Goal: Transaction & Acquisition: Purchase product/service

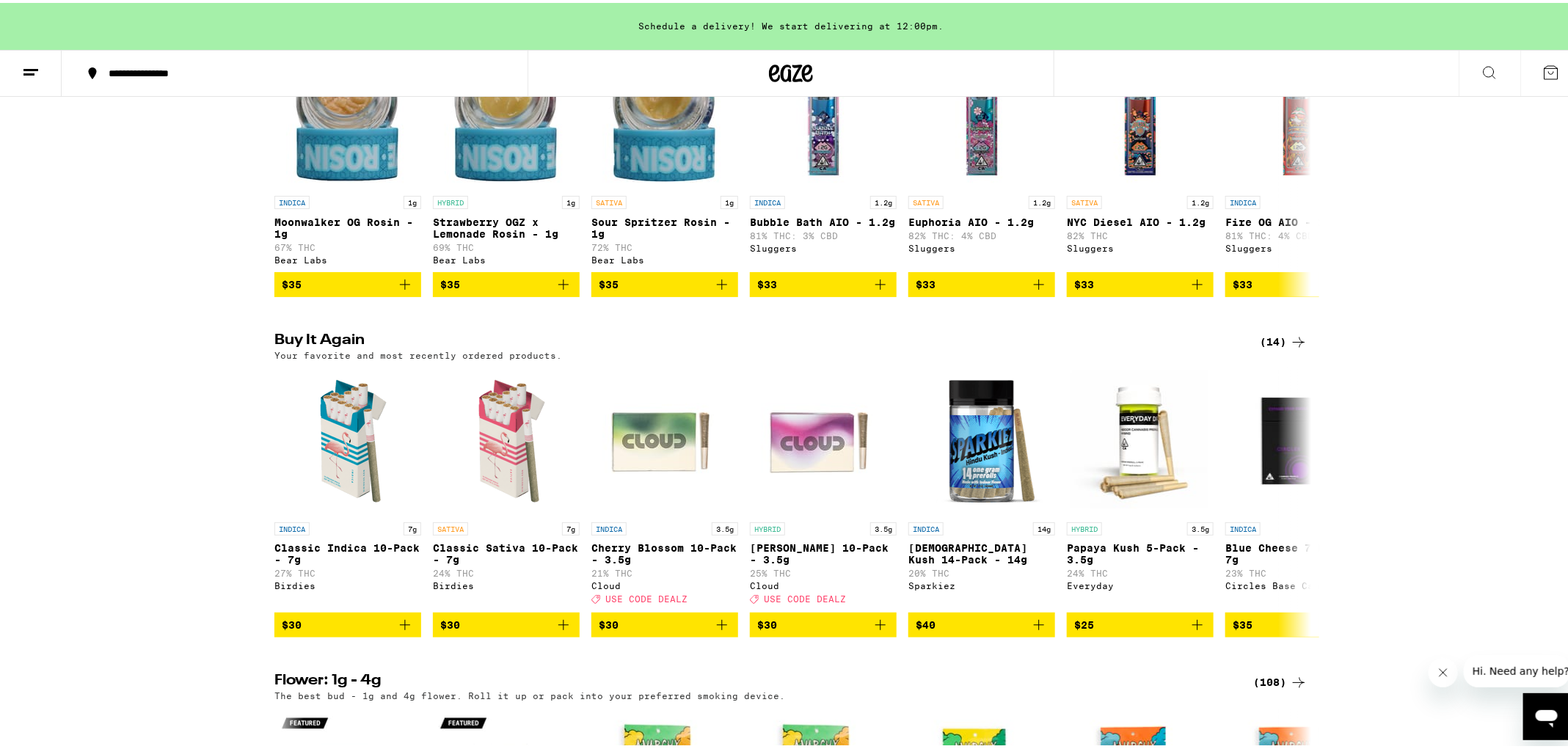
scroll to position [1314, 0]
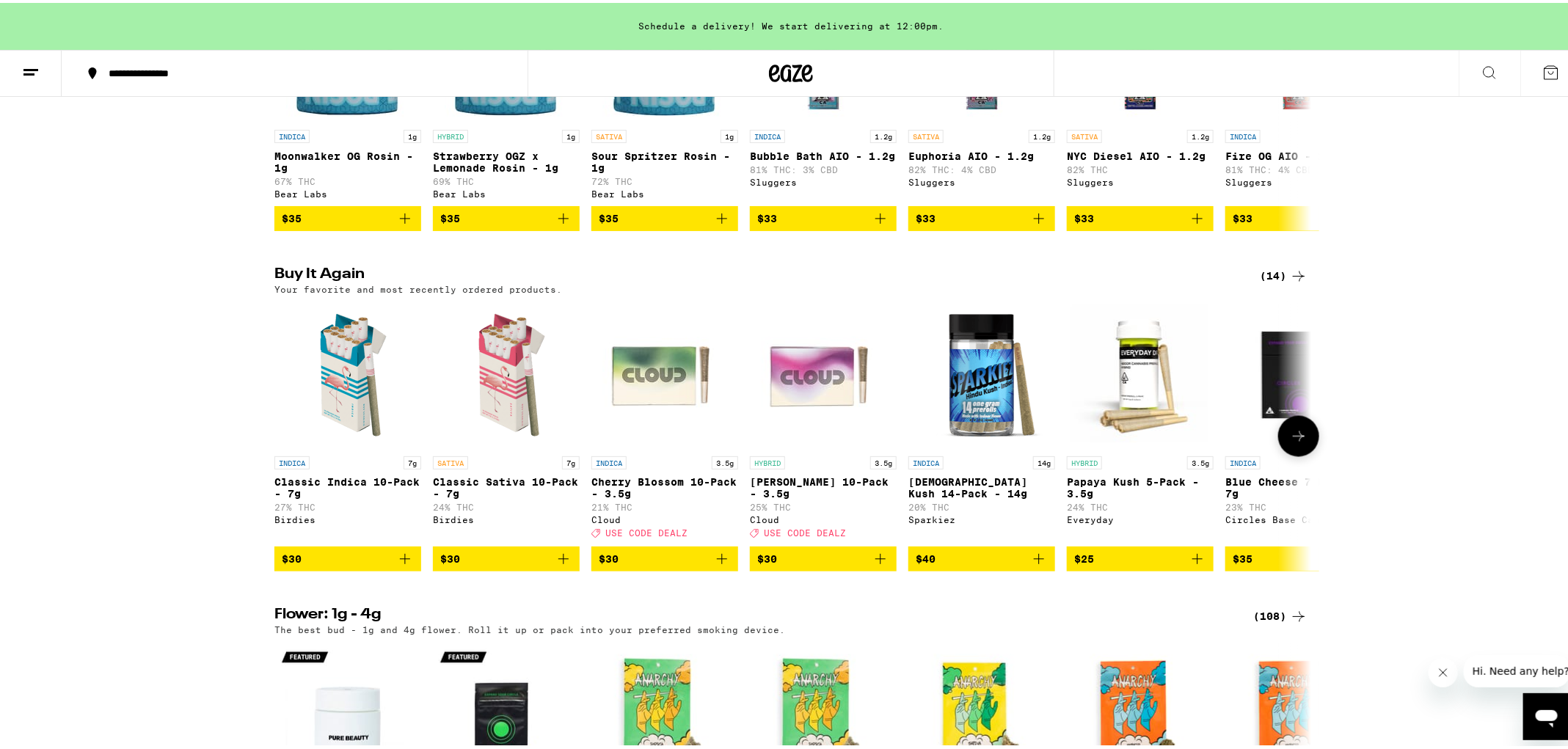
click at [723, 565] on icon "Add to bag" at bounding box center [722, 556] width 18 height 18
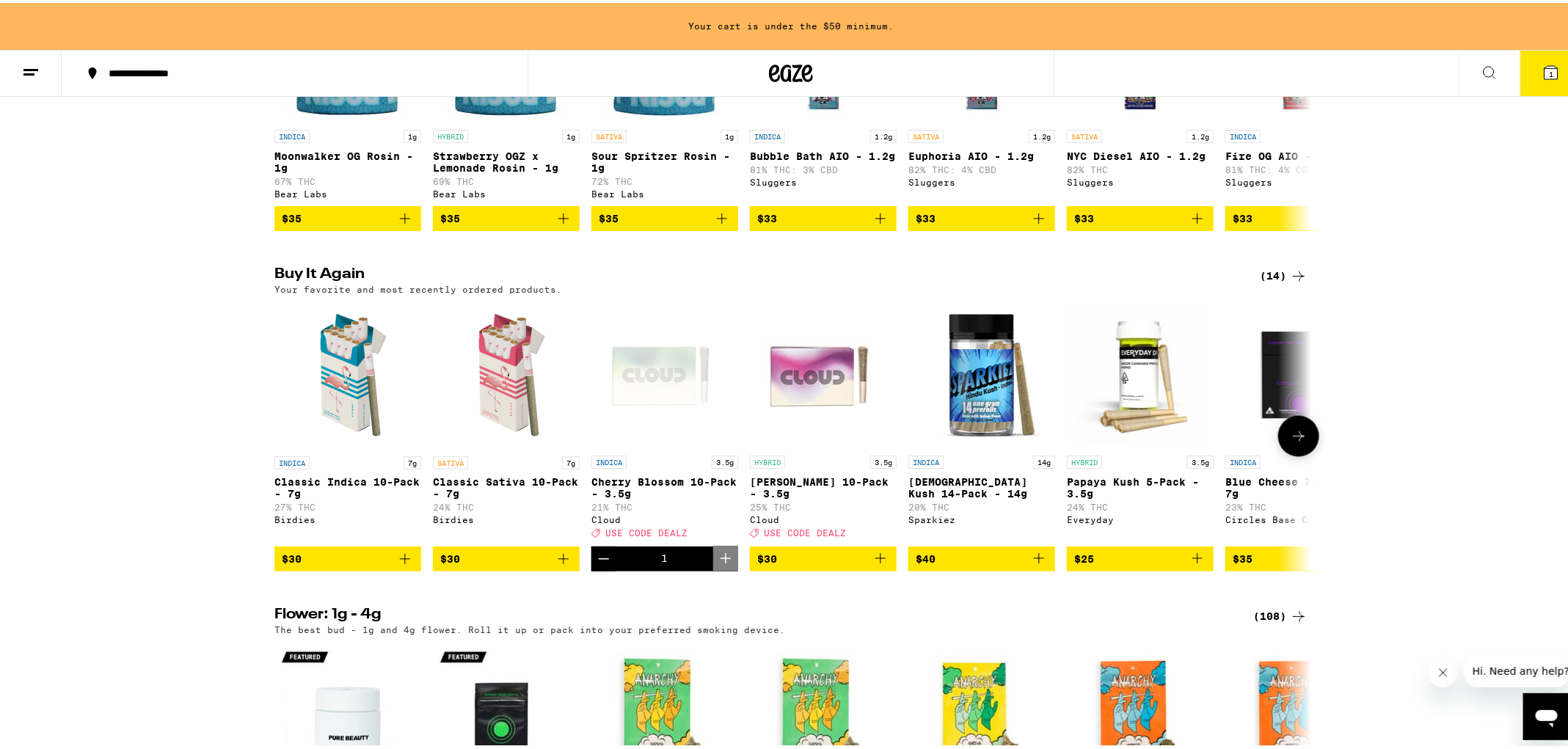
click at [872, 565] on icon "Add to bag" at bounding box center [880, 556] width 18 height 18
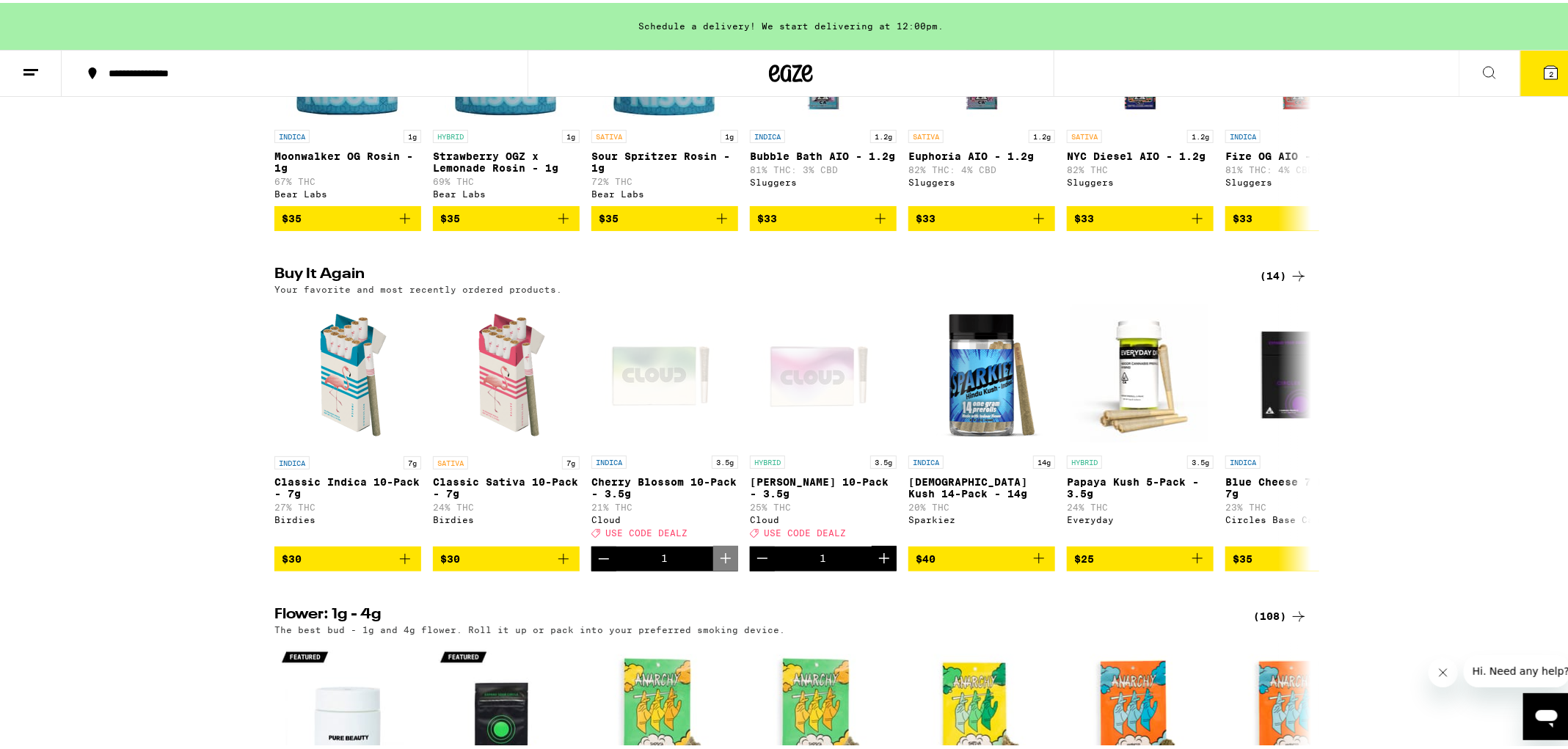
click at [1294, 282] on icon at bounding box center [1298, 274] width 18 height 18
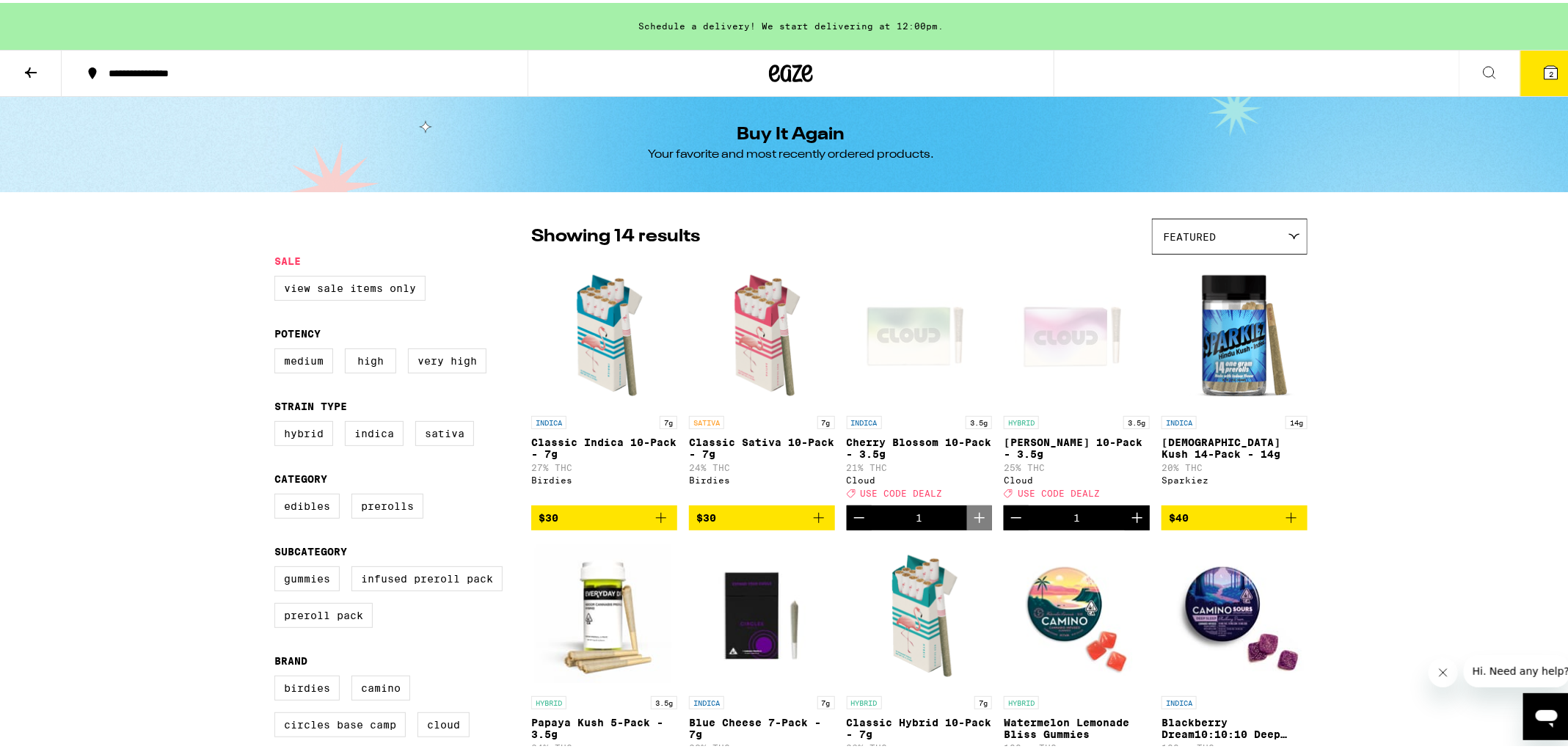
click at [26, 77] on icon at bounding box center [31, 69] width 18 height 18
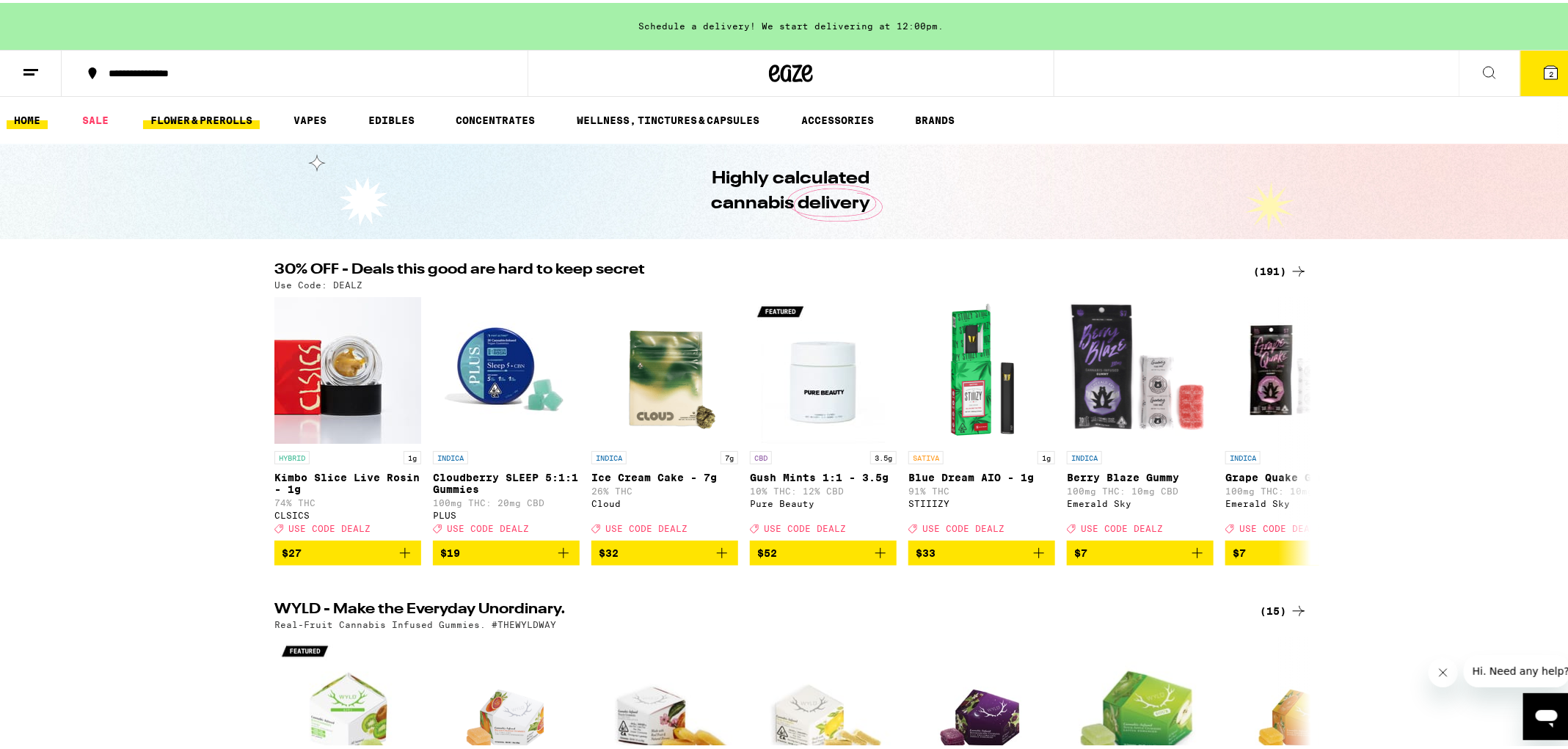
click at [216, 118] on link "FLOWER & PREROLLS" at bounding box center [201, 117] width 117 height 18
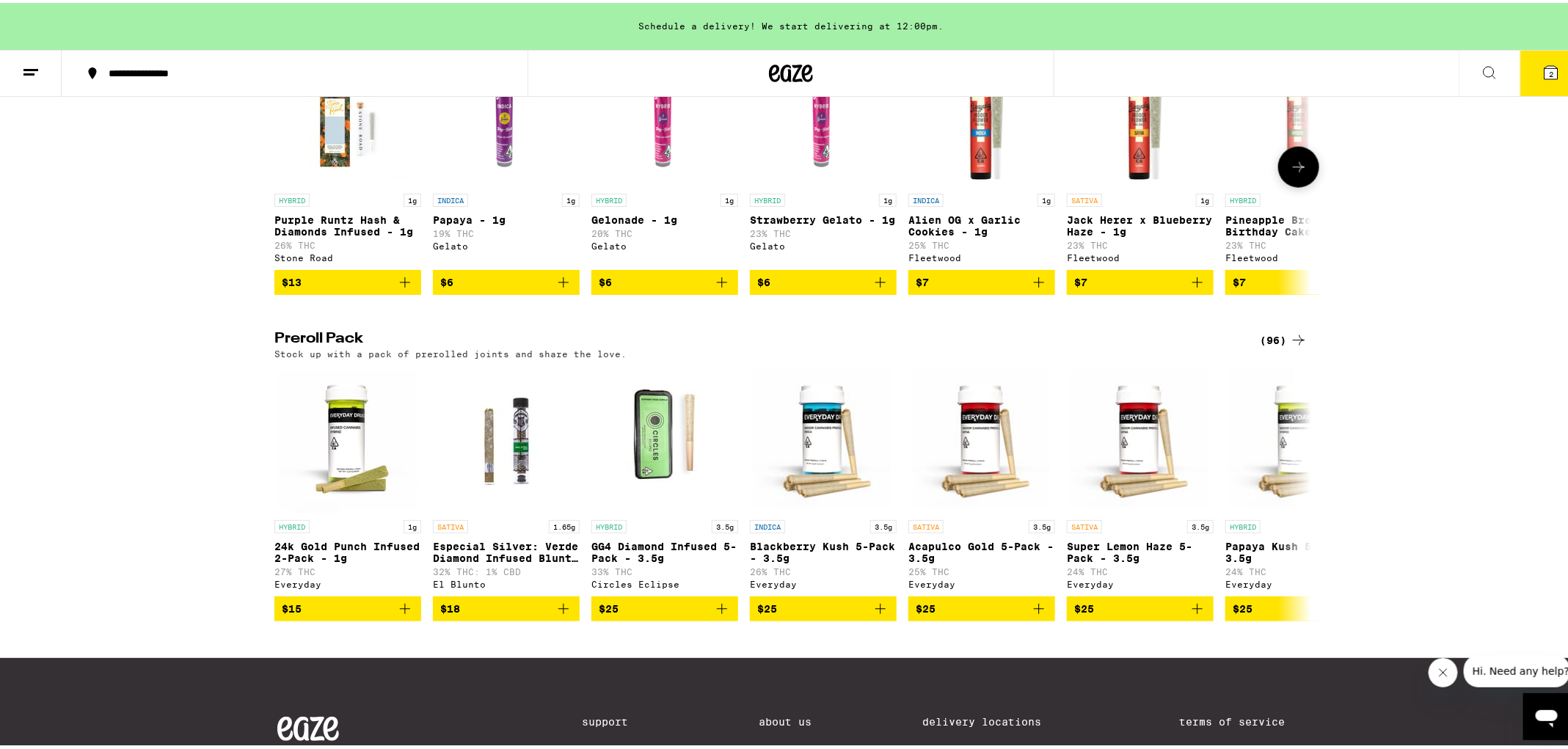
scroll to position [926, 0]
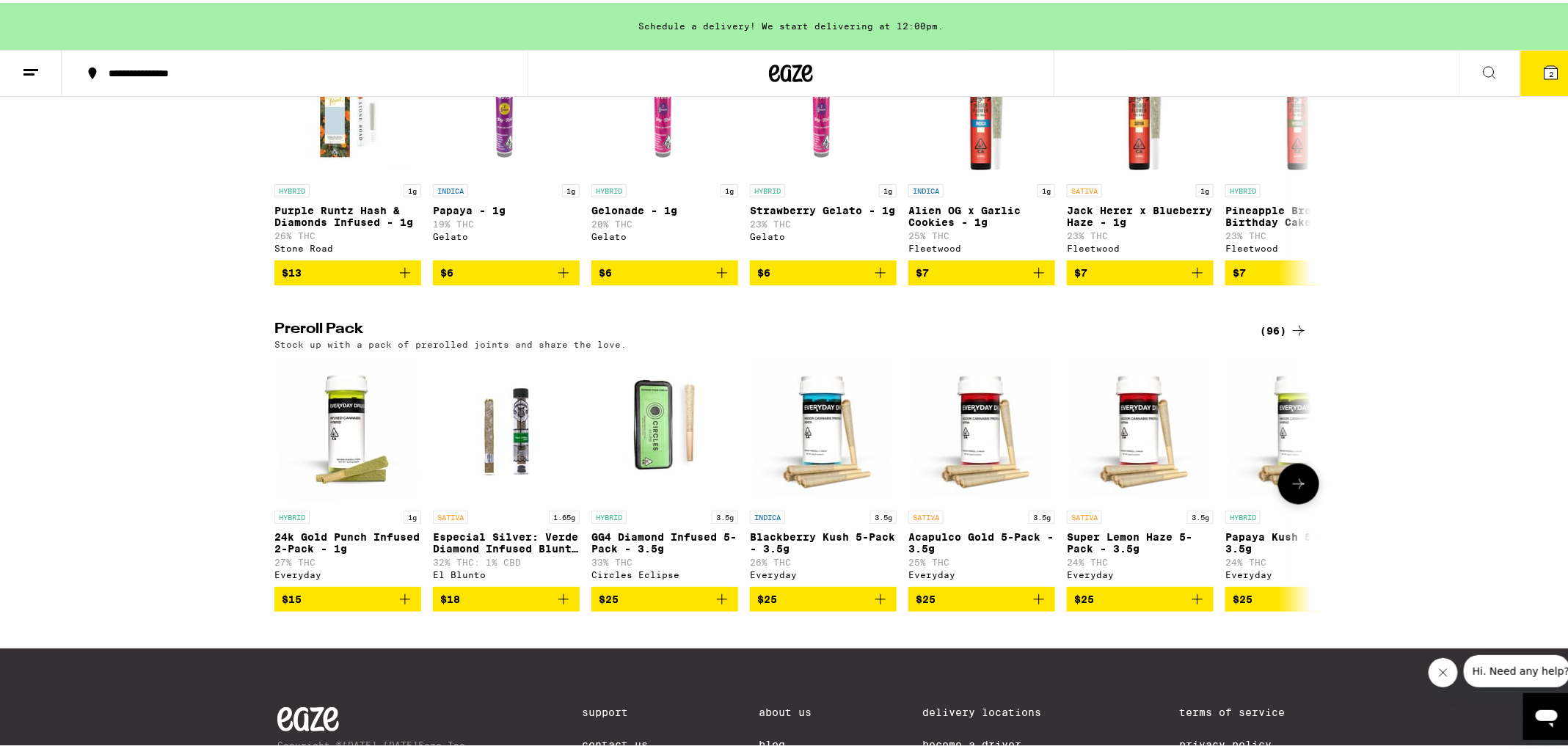
click at [1189, 605] on icon "Add to bag" at bounding box center [1196, 596] width 18 height 18
click at [1300, 490] on icon at bounding box center [1298, 481] width 18 height 18
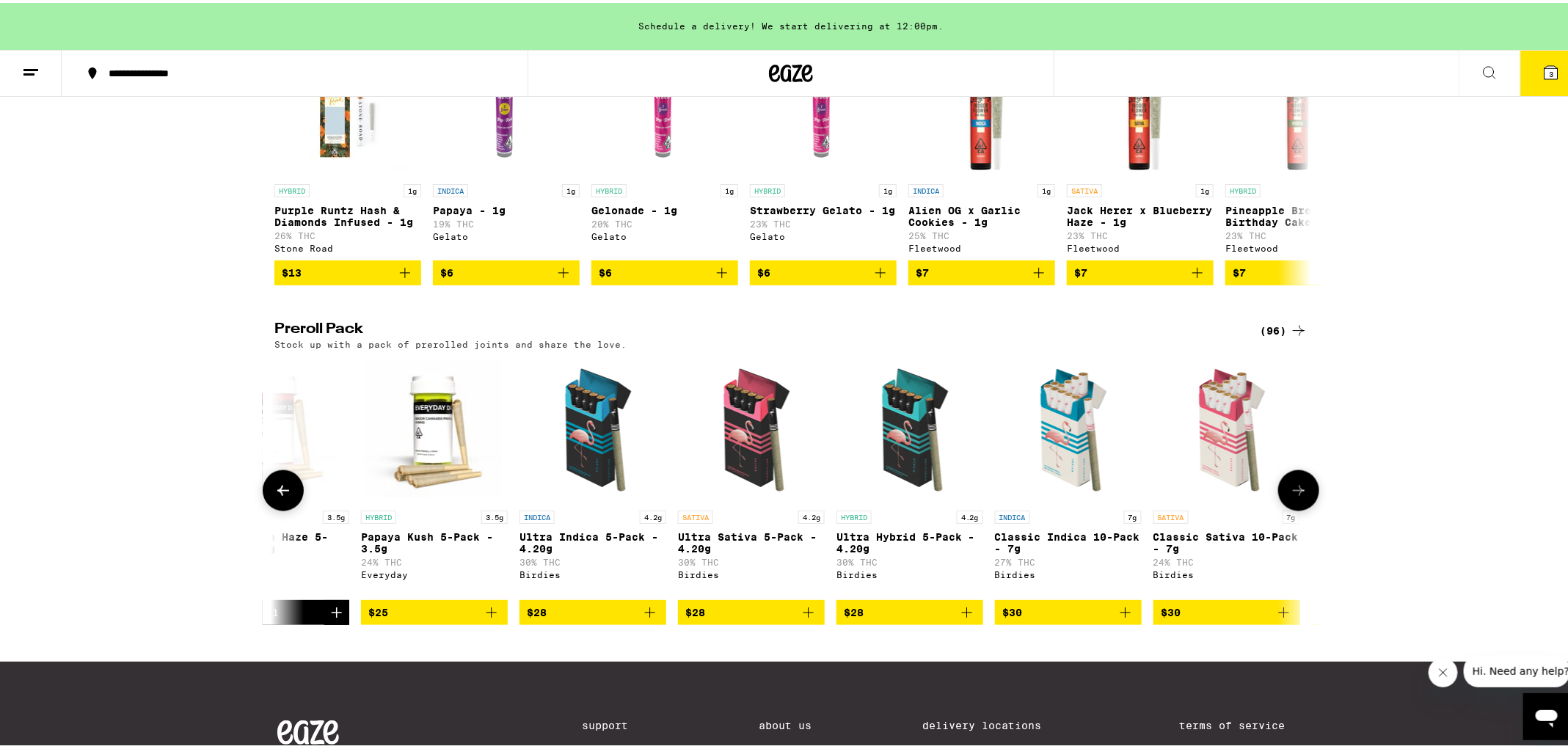
scroll to position [0, 873]
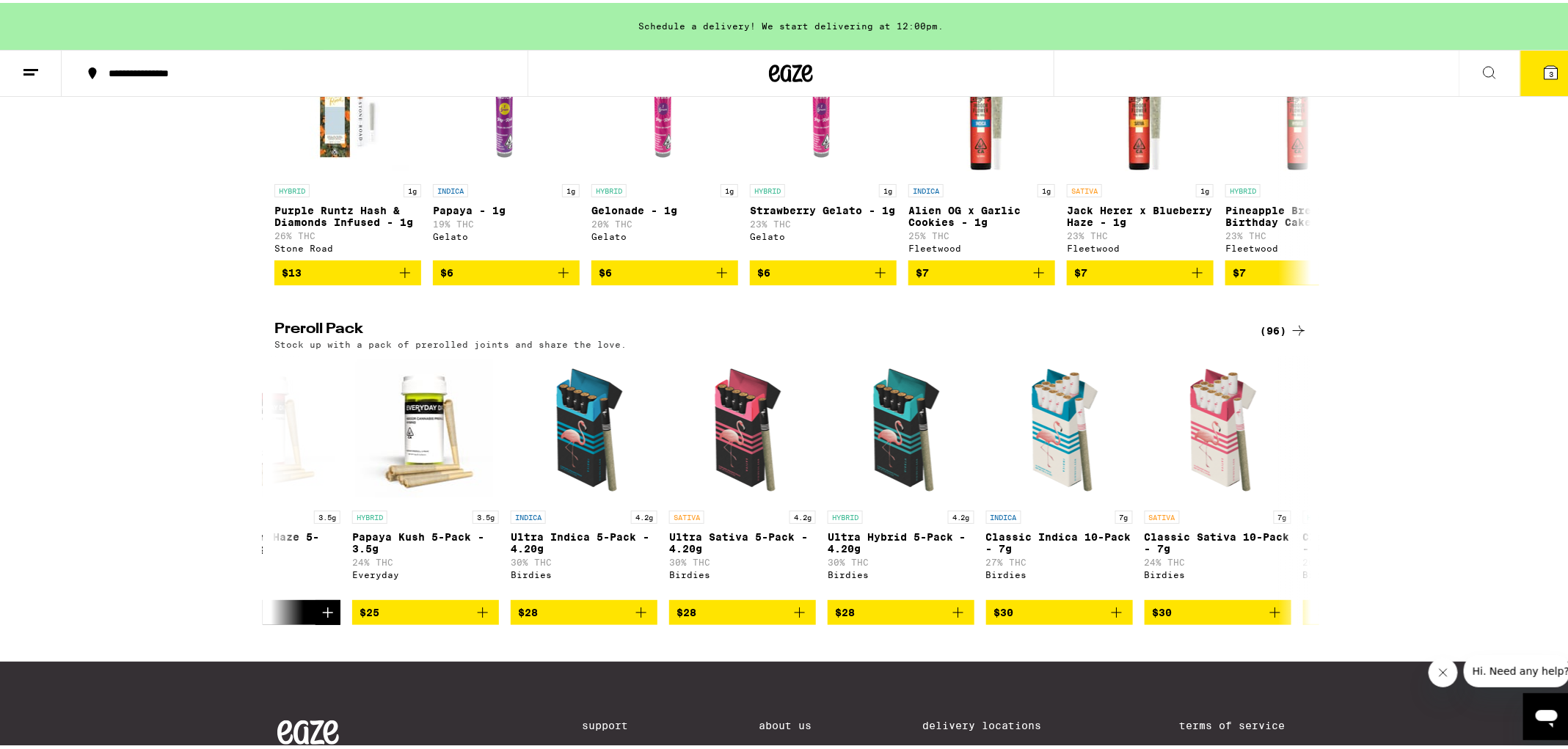
click at [1544, 65] on icon at bounding box center [1550, 69] width 13 height 13
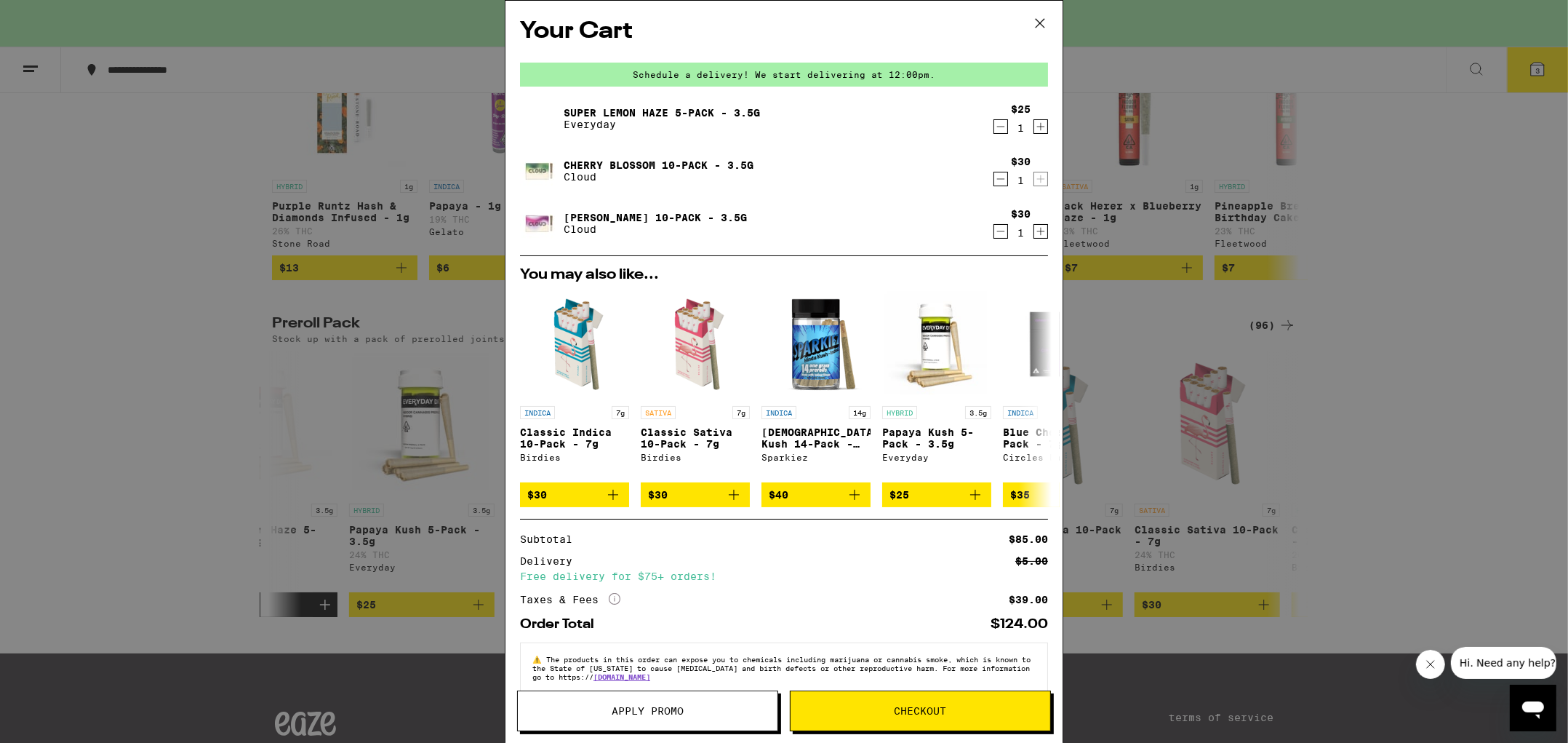
click at [1367, 350] on div "Your Cart Schedule a delivery! We start delivering at 12:00pm. Super Lemon Haze…" at bounding box center [784, 371] width 1568 height 743
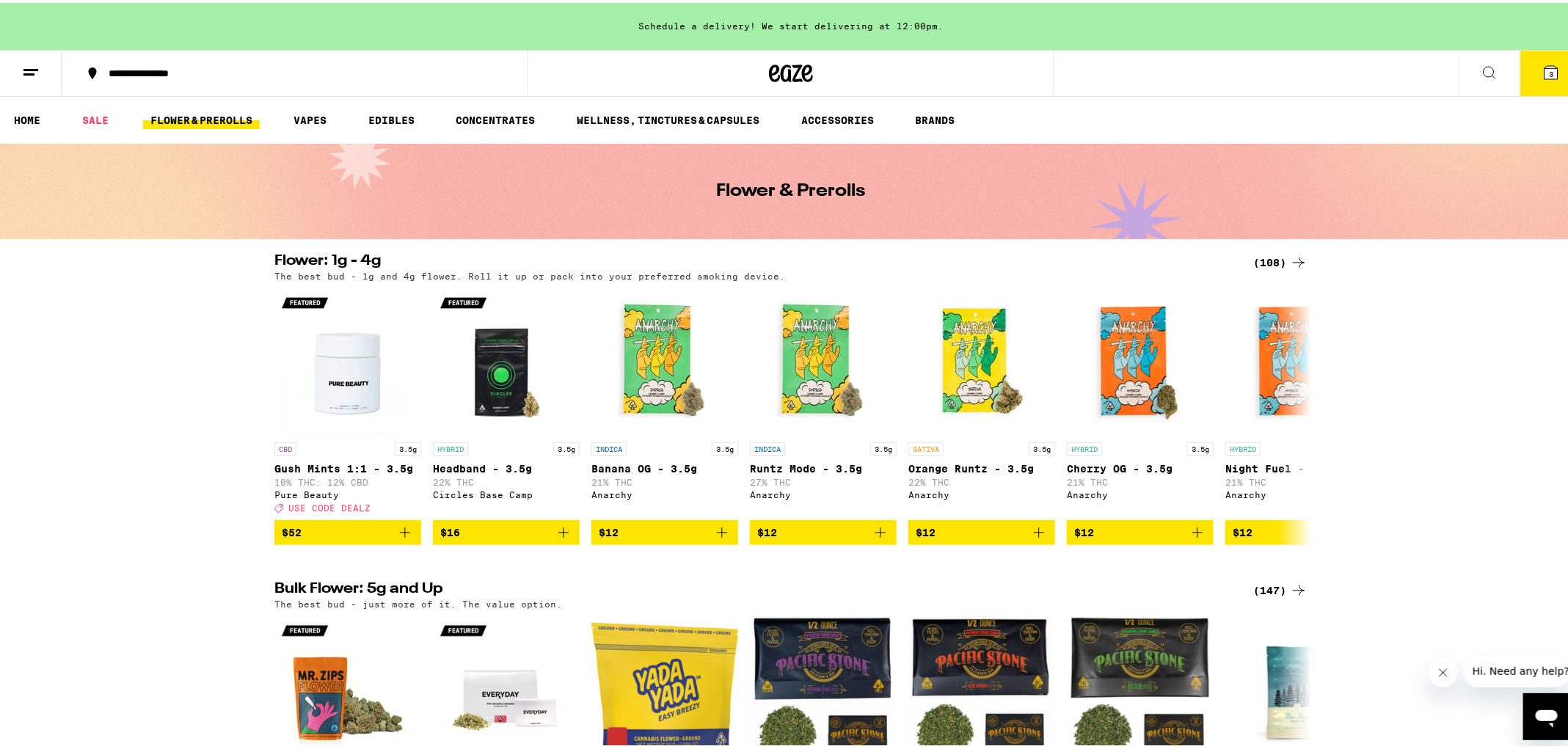
click at [1548, 66] on span "3" at bounding box center [1550, 71] width 4 height 9
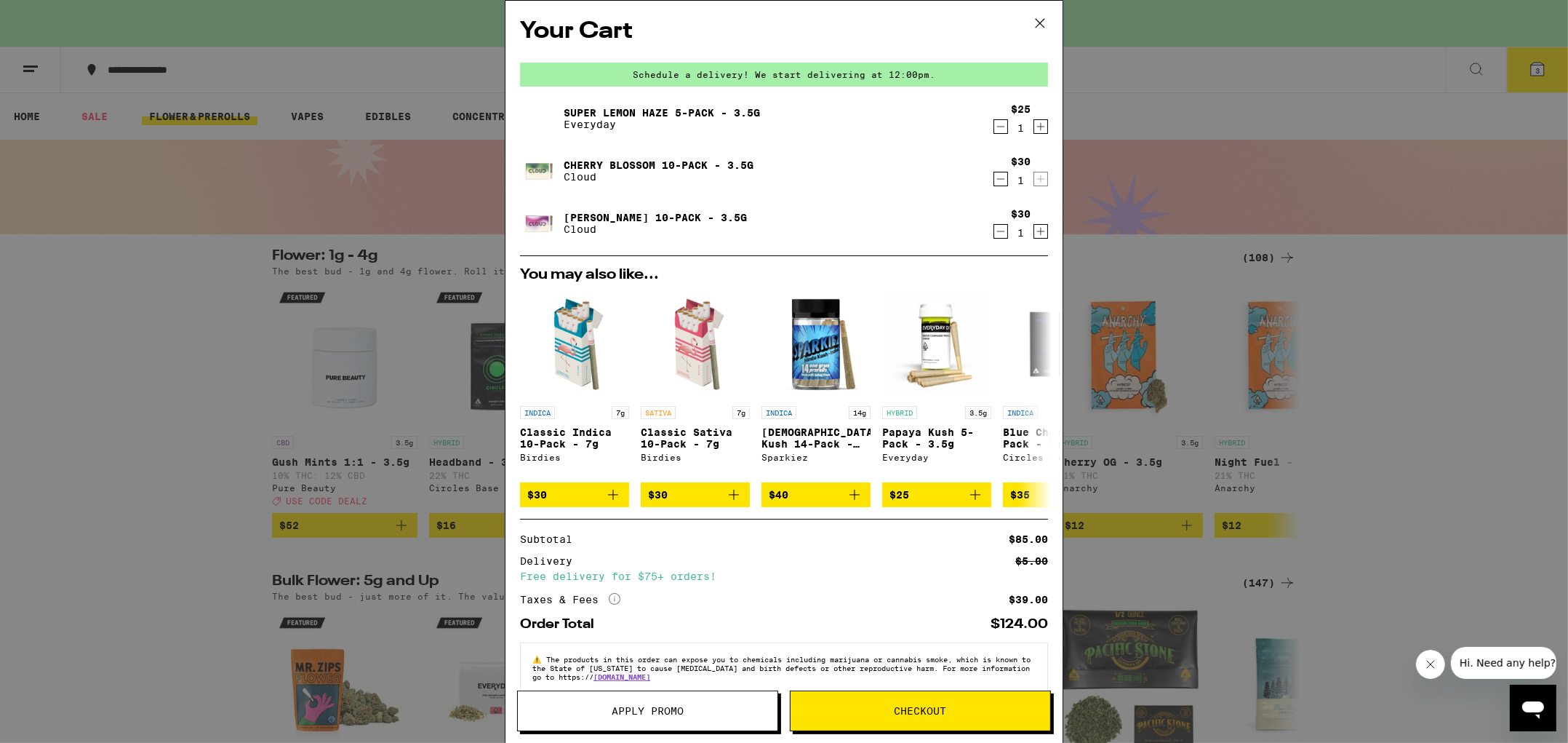
click at [585, 167] on link "Cherry Blossom 10-Pack - 3.5g" at bounding box center [658, 166] width 190 height 12
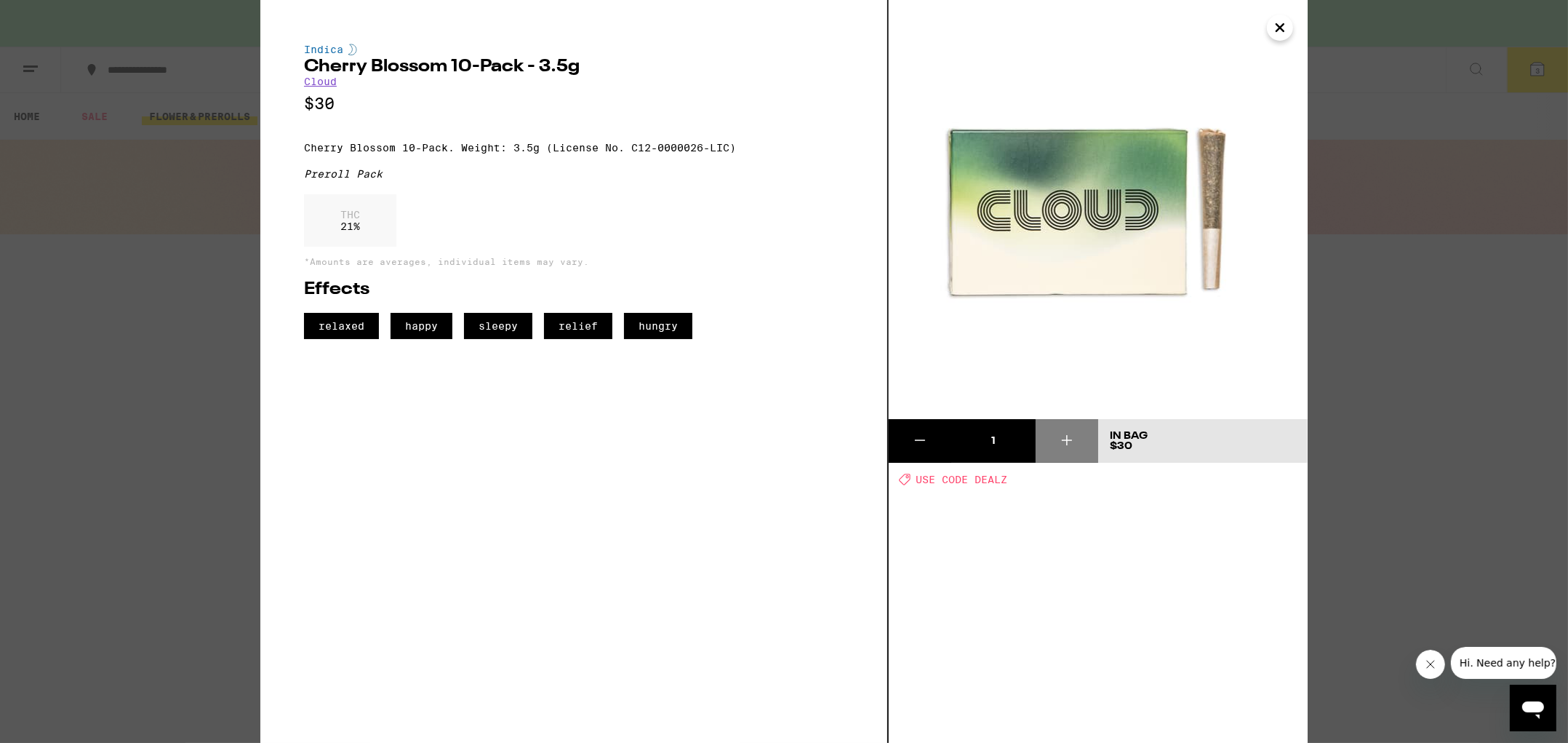
click at [1287, 25] on icon "Close" at bounding box center [1280, 28] width 18 height 22
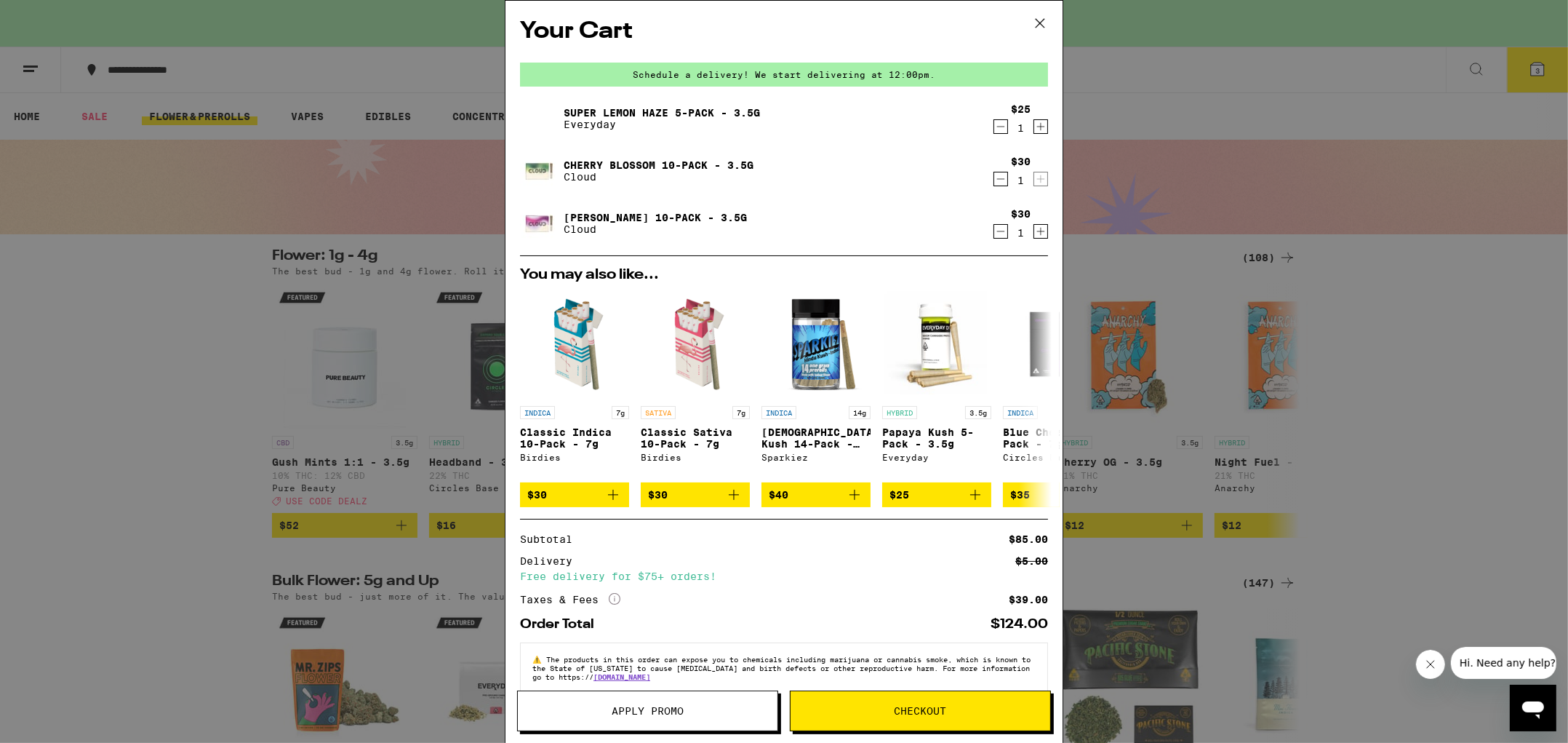
click at [701, 706] on span "Apply Promo" at bounding box center [647, 711] width 259 height 10
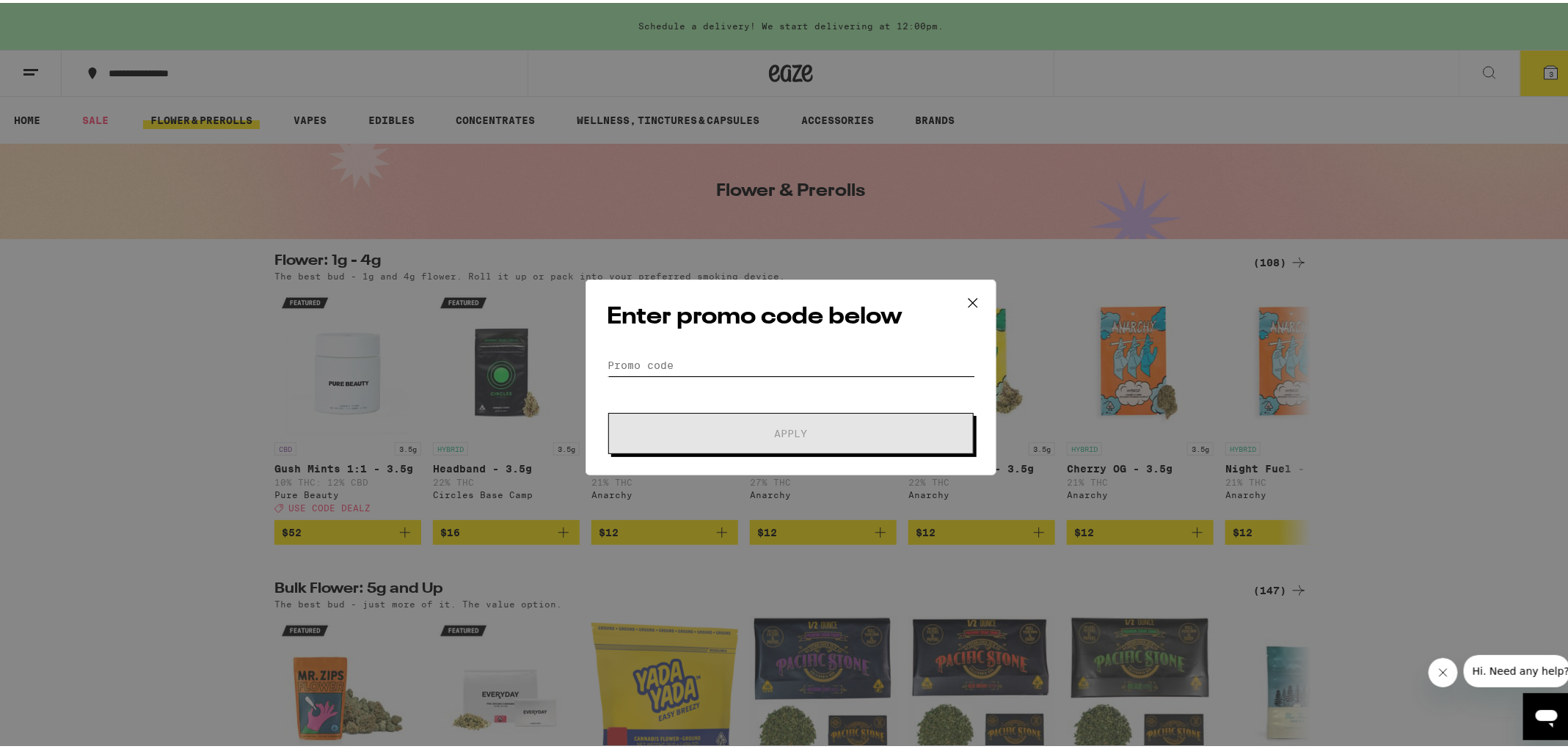
click at [711, 366] on input "Promo Code" at bounding box center [791, 362] width 368 height 22
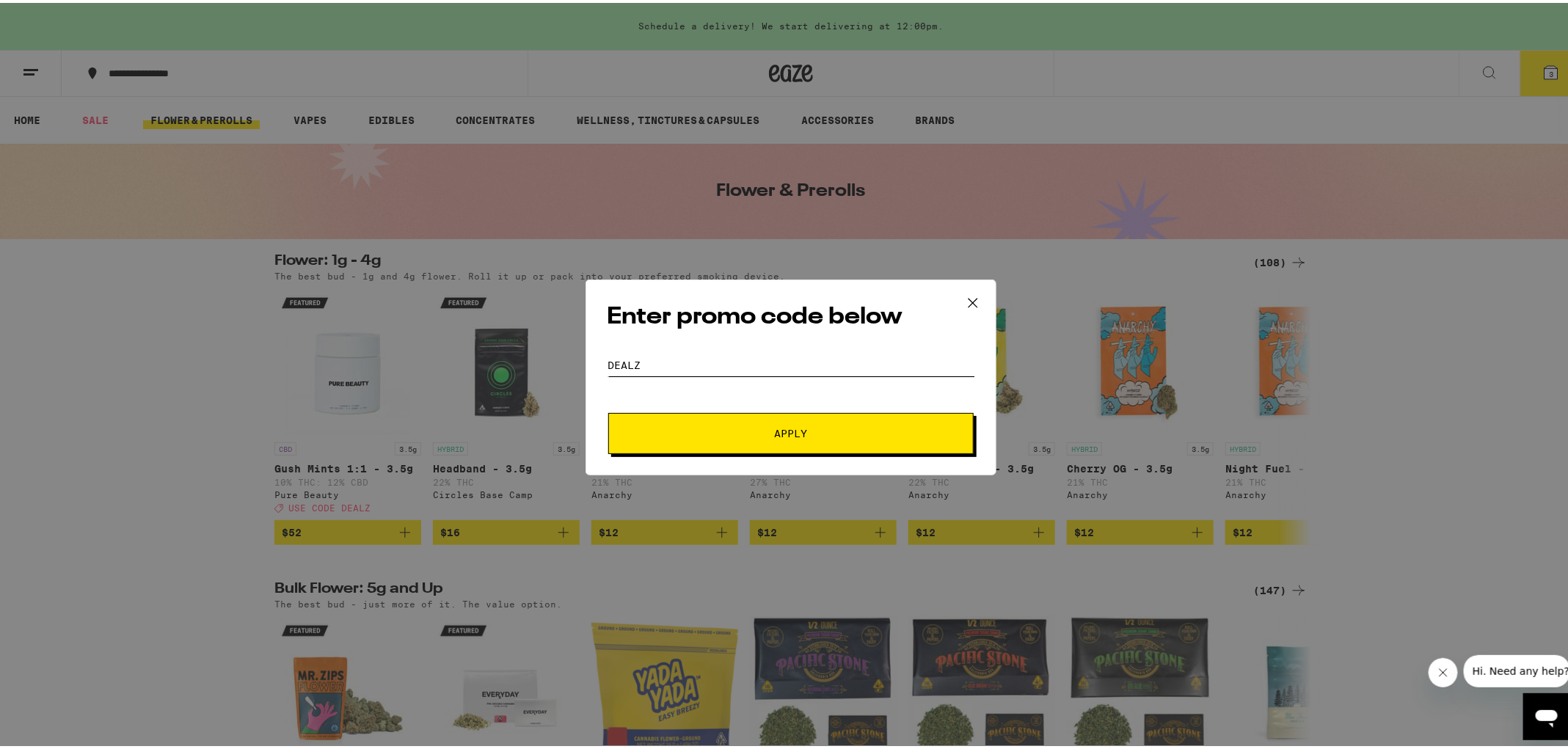
type input "dealz"
click at [761, 423] on button "Apply" at bounding box center [791, 430] width 366 height 41
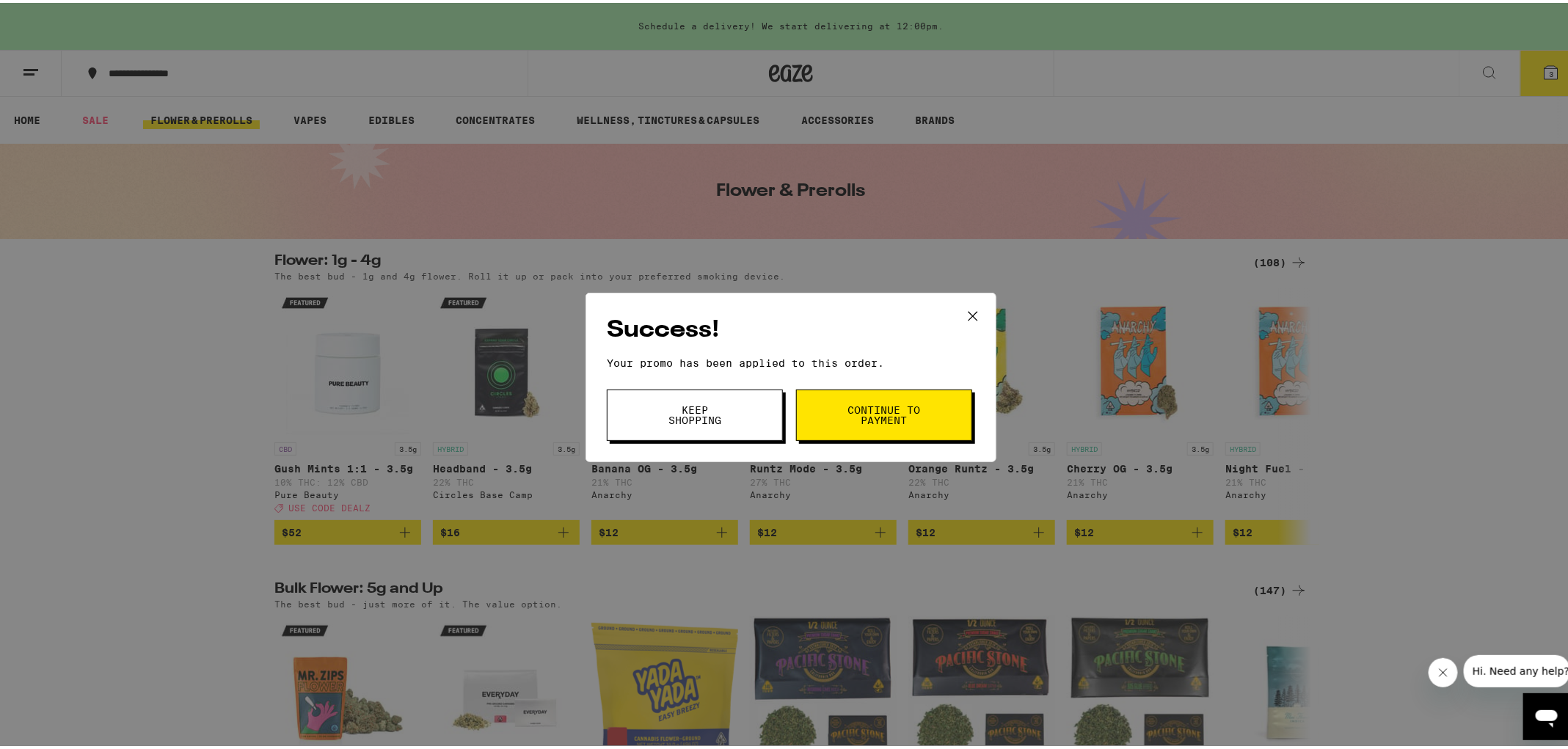
click at [850, 412] on span "Continue to payment" at bounding box center [884, 412] width 75 height 20
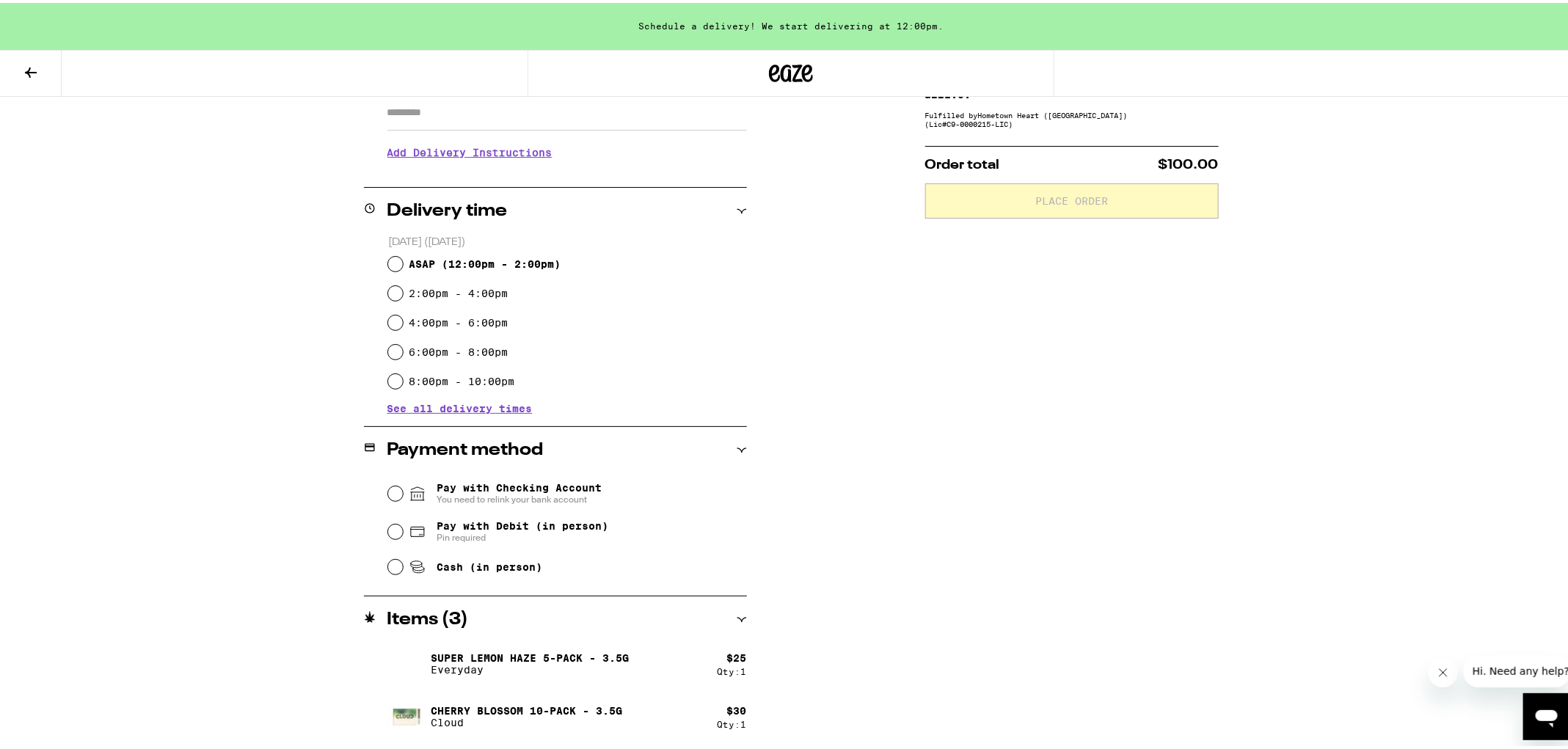
scroll to position [320, 0]
